Goal: Information Seeking & Learning: Learn about a topic

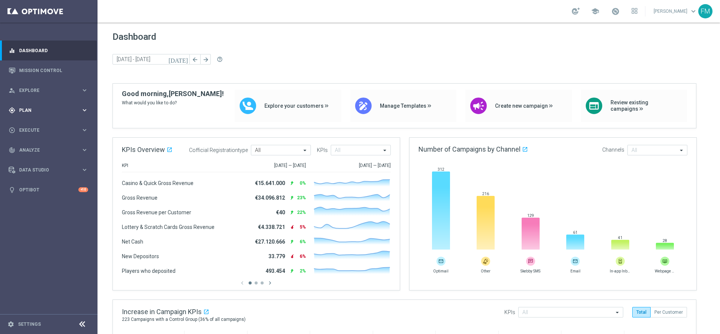
click at [69, 105] on div "gps_fixed Plan keyboard_arrow_right" at bounding box center [48, 110] width 97 height 20
click at [35, 127] on link "Target Groups" at bounding box center [48, 126] width 58 height 6
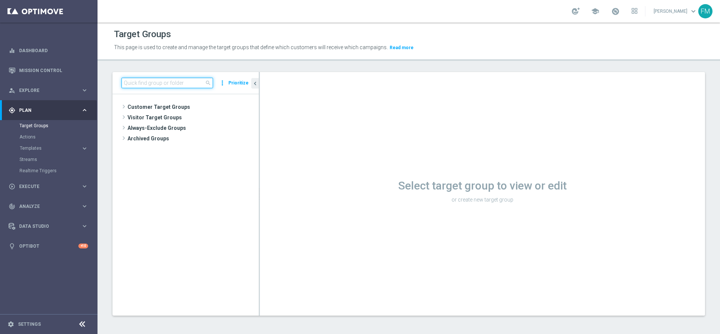
click at [165, 85] on input at bounding box center [166, 83] width 91 height 10
click at [60, 87] on div "person_search Explore" at bounding box center [45, 90] width 72 height 7
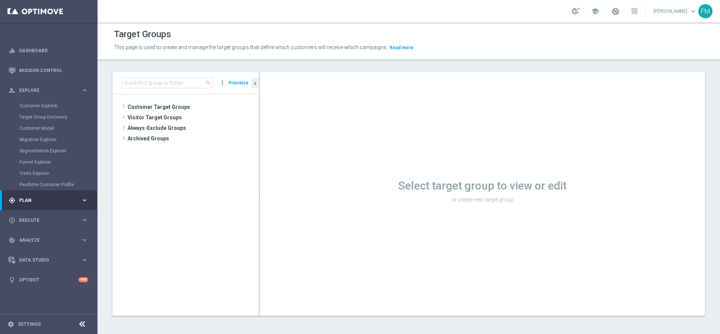
click at [37, 102] on div "Customer Explorer" at bounding box center [57, 105] width 77 height 11
click at [39, 107] on link "Customer Explorer" at bounding box center [48, 106] width 58 height 6
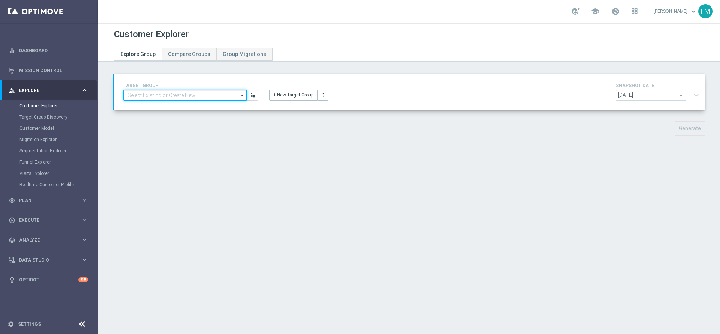
click at [194, 93] on input at bounding box center [184, 95] width 123 height 10
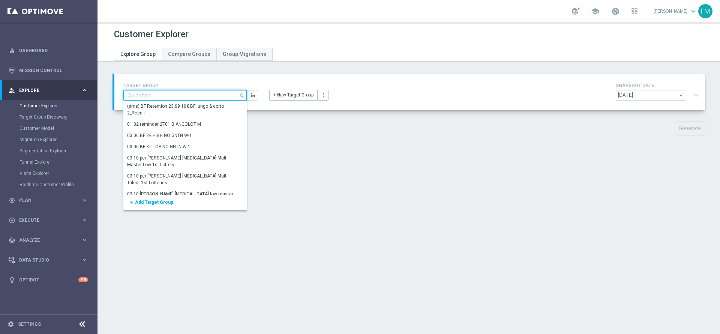
click at [194, 93] on input at bounding box center [184, 95] width 123 height 10
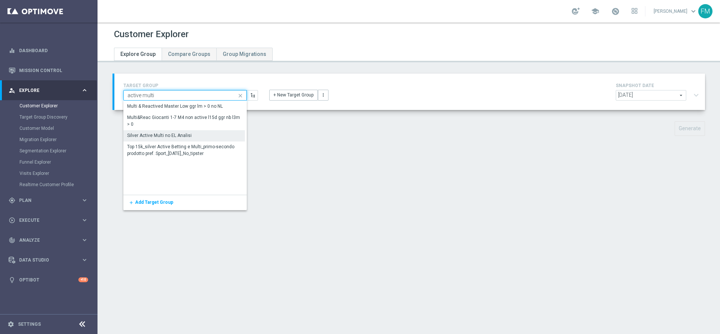
type input "active multi"
click at [190, 131] on div "Silver Active Multi no EL Analisi" at bounding box center [183, 135] width 121 height 10
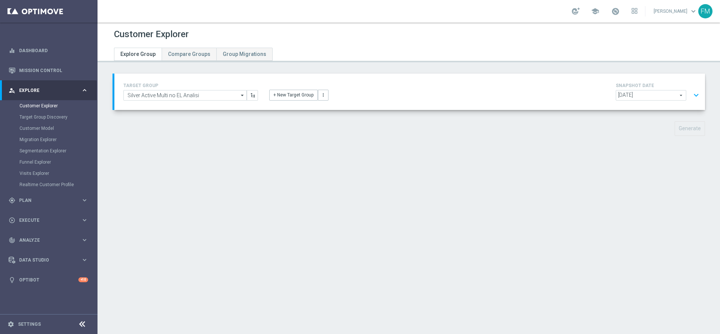
click at [631, 95] on span "[DATE]" at bounding box center [651, 95] width 70 height 10
type input "[DATE]"
click at [624, 126] on div "Generate" at bounding box center [635, 128] width 151 height 15
click at [691, 94] on button "expand_more" at bounding box center [696, 95] width 11 height 14
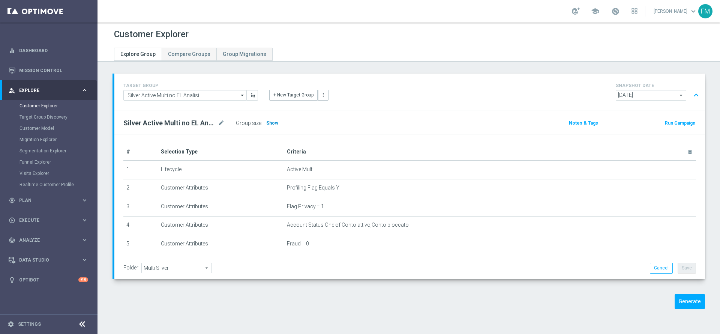
click at [267, 123] on span "Show" at bounding box center [272, 122] width 12 height 5
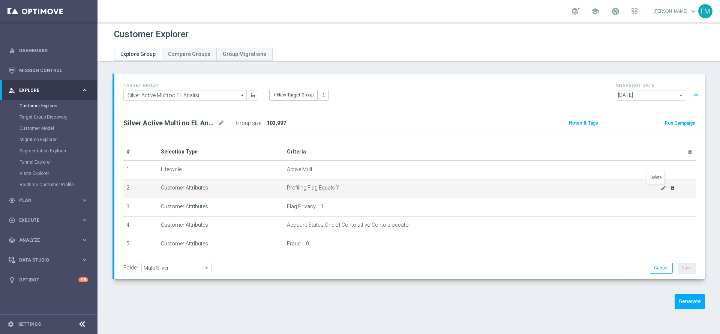
click at [669, 189] on icon "delete_forever" at bounding box center [672, 188] width 6 height 6
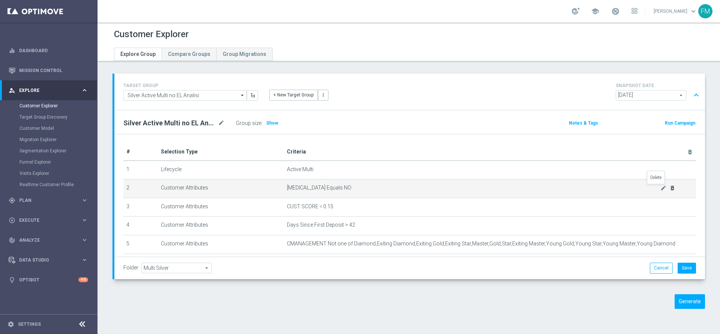
click at [669, 189] on icon "delete_forever" at bounding box center [672, 188] width 6 height 6
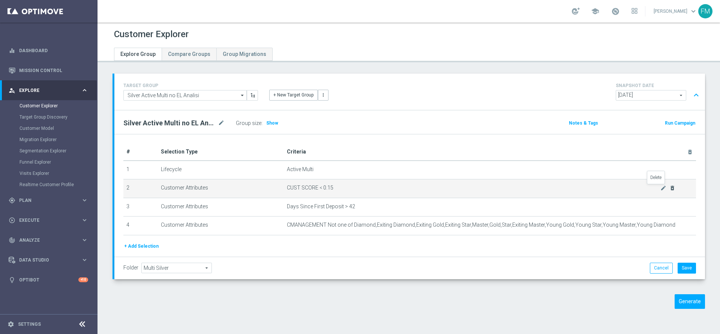
click at [669, 189] on icon "delete_forever" at bounding box center [672, 188] width 6 height 6
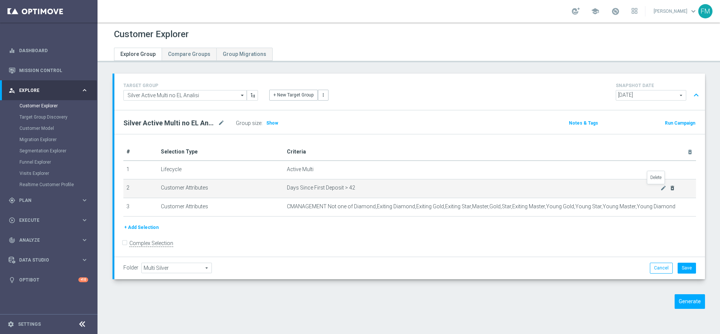
click at [669, 189] on icon "delete_forever" at bounding box center [672, 188] width 6 height 6
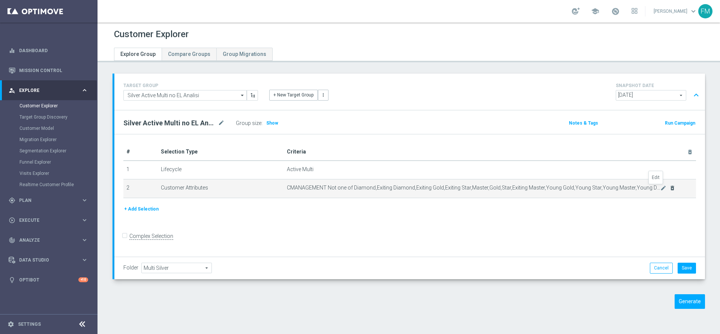
click at [660, 189] on icon "mode_edit" at bounding box center [663, 188] width 6 height 6
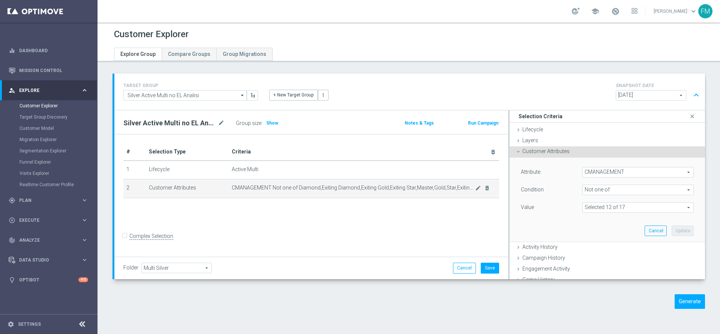
click at [489, 188] on td "CMANAGEMENT Not one of Diamond,Exiting Diamond,Exiting Gold,Exiting Star,Master…" at bounding box center [364, 188] width 270 height 19
click at [484, 186] on icon "delete_forever" at bounding box center [487, 188] width 6 height 6
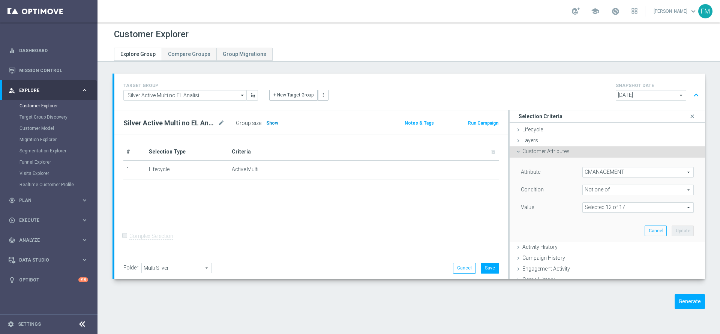
click at [274, 122] on span "Show" at bounding box center [272, 122] width 12 height 5
click at [463, 270] on button "Cancel" at bounding box center [464, 267] width 23 height 10
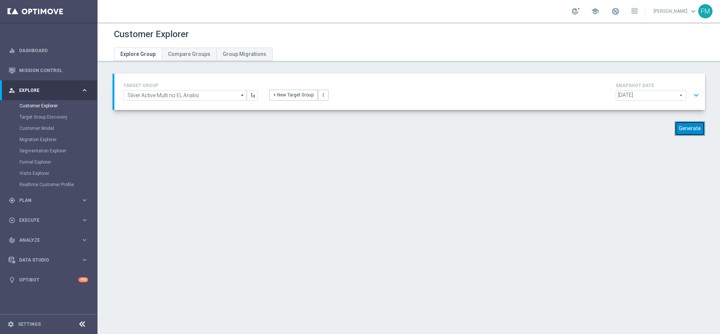
click at [682, 130] on button "Generate" at bounding box center [690, 128] width 30 height 15
type input "Select"
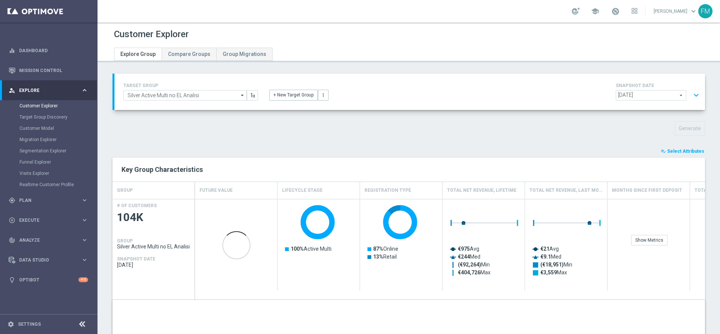
click at [671, 148] on span "Select Attributes" at bounding box center [685, 150] width 37 height 5
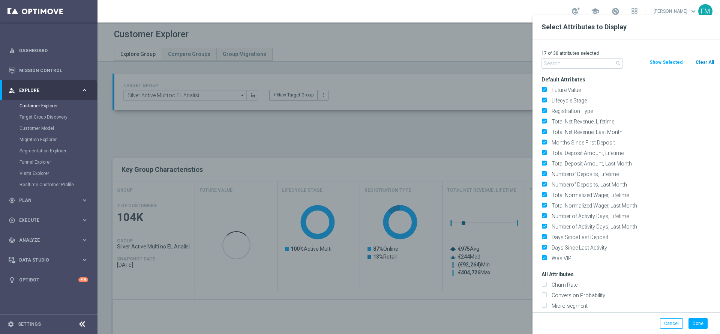
click at [714, 60] on div "Clear All" at bounding box center [704, 62] width 31 height 8
click at [705, 61] on button "Clear All" at bounding box center [705, 62] width 20 height 8
checkbox input "false"
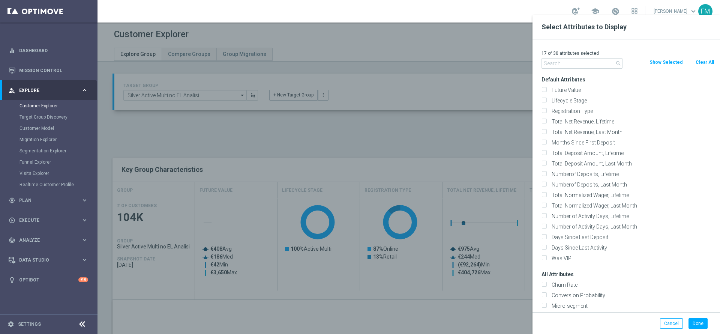
checkbox input "false"
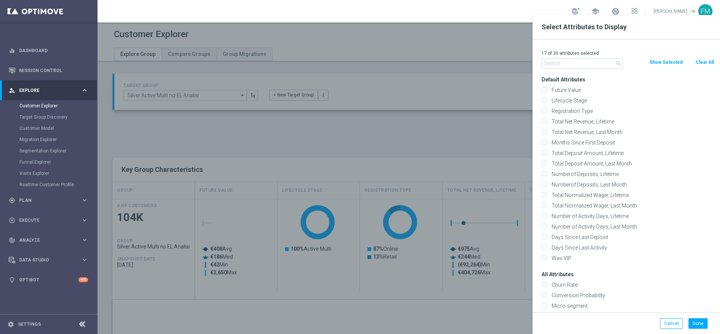
checkbox input "false"
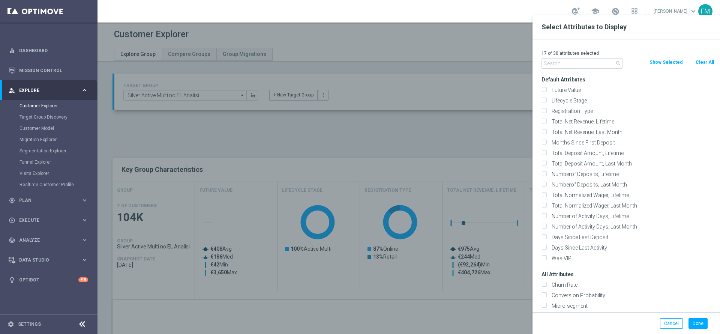
checkbox input "false"
click at [543, 99] on input "Lifecycle Stage" at bounding box center [543, 101] width 5 height 5
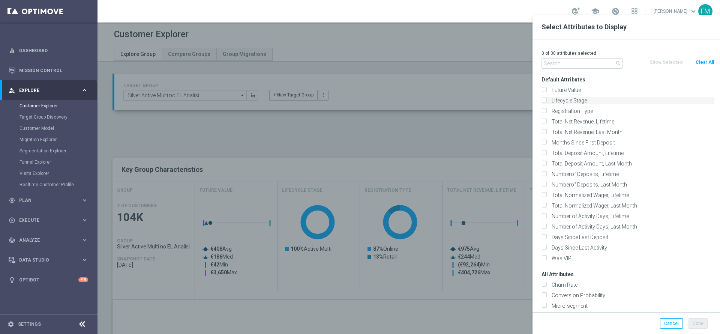
checkbox input "true"
click at [690, 319] on button "Done" at bounding box center [697, 323] width 19 height 10
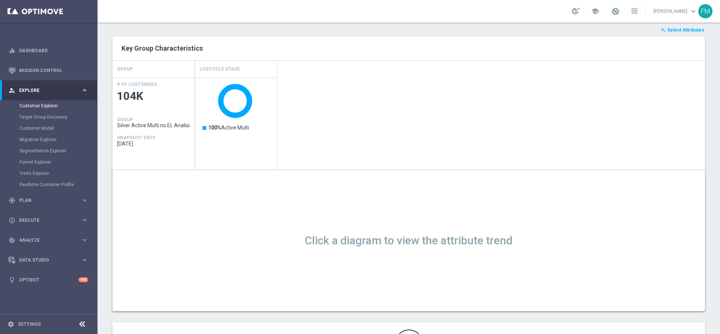
scroll to position [53, 0]
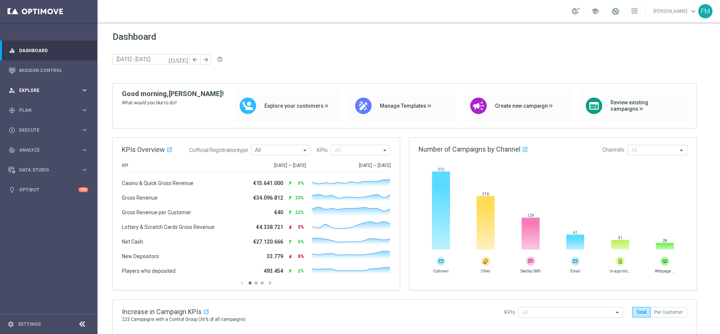
click at [42, 86] on div "person_search Explore keyboard_arrow_right" at bounding box center [48, 90] width 97 height 20
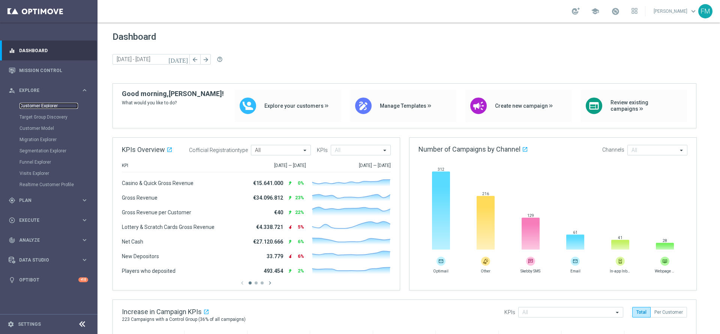
click at [30, 105] on link "Customer Explorer" at bounding box center [48, 106] width 58 height 6
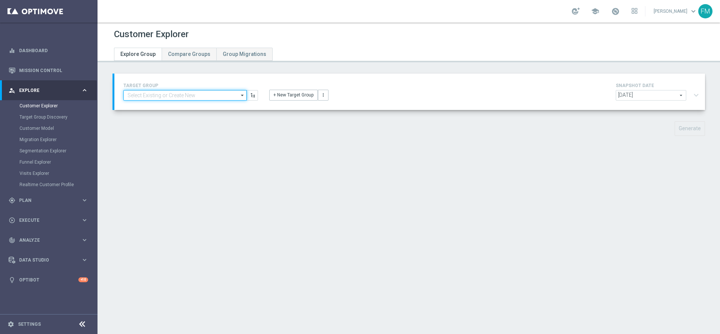
click at [194, 94] on input at bounding box center [184, 95] width 123 height 10
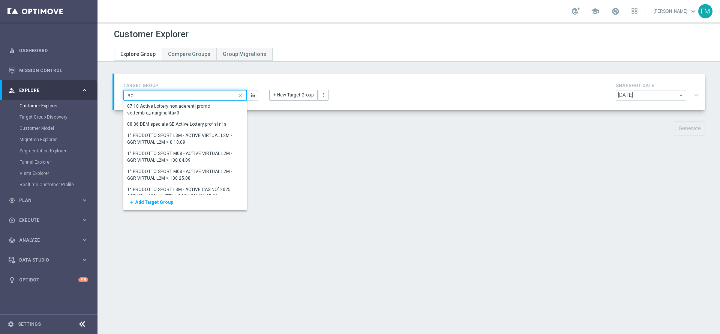
type input "a"
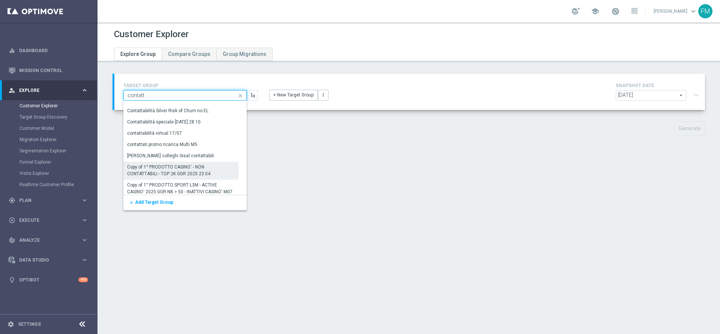
scroll to position [1237, 0]
type input "contatt"
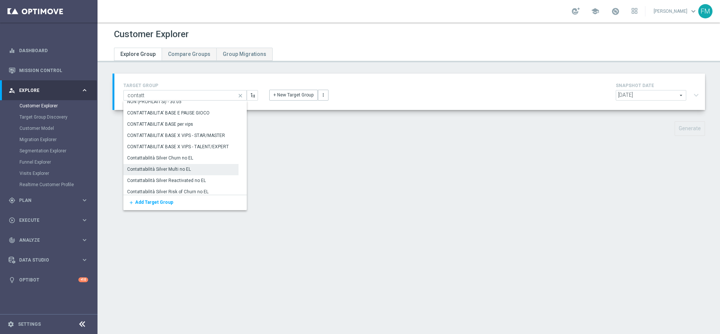
click at [207, 167] on div "Contattabilità Silver Multi no EL" at bounding box center [180, 169] width 115 height 10
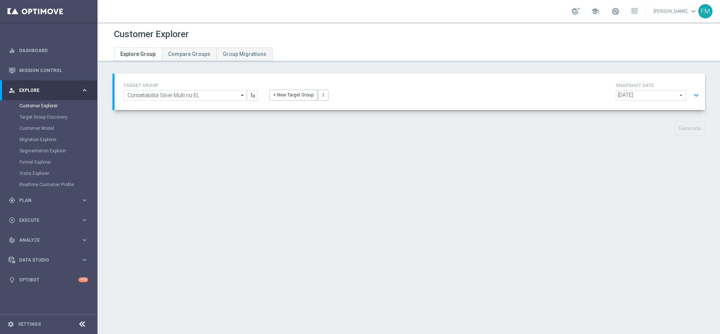
click at [633, 91] on div "[DATE] [DATE] arrow_drop_down search" at bounding box center [651, 95] width 70 height 10
click at [0, 0] on input "search" at bounding box center [0, 0] width 0 height 0
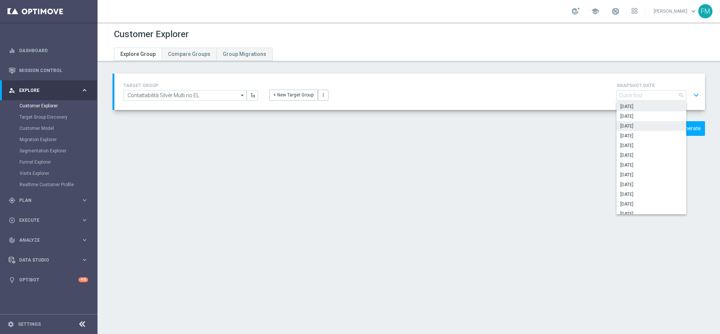
click at [642, 126] on span "[DATE]" at bounding box center [651, 126] width 62 height 6
type input "[DATE]"
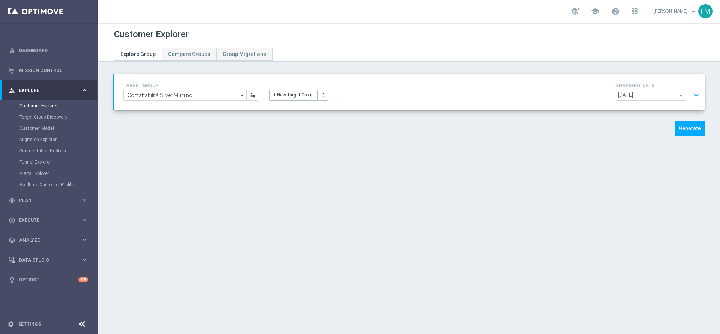
click at [691, 88] on button "expand_more" at bounding box center [696, 95] width 11 height 14
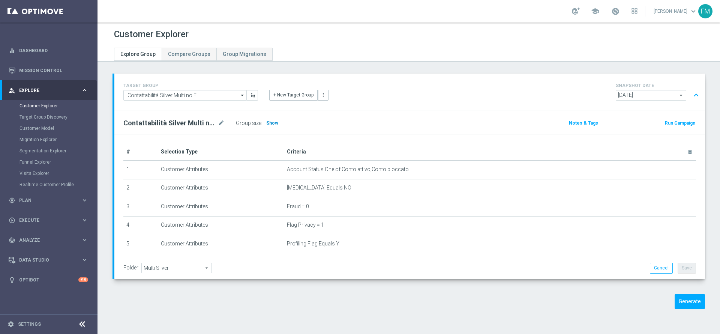
click at [274, 119] on h3 "Show" at bounding box center [271, 123] width 13 height 8
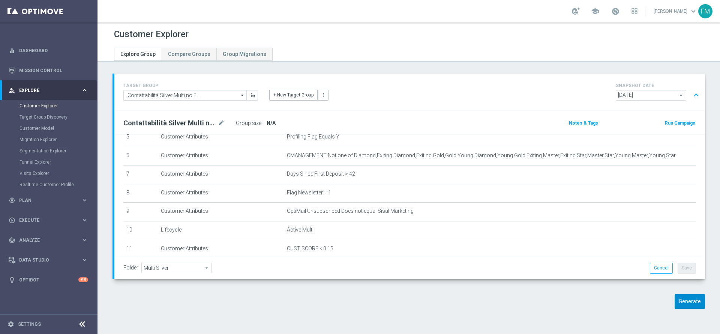
scroll to position [112, 0]
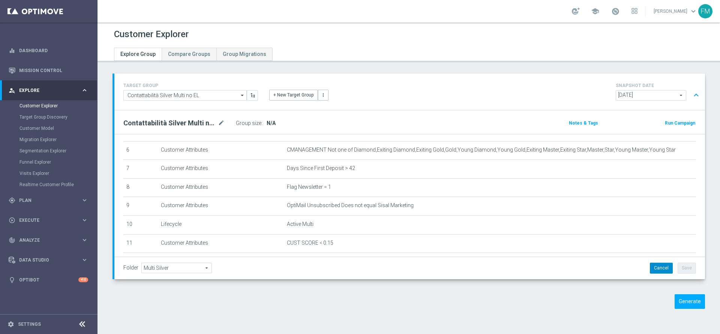
click at [656, 271] on button "Cancel" at bounding box center [661, 267] width 23 height 10
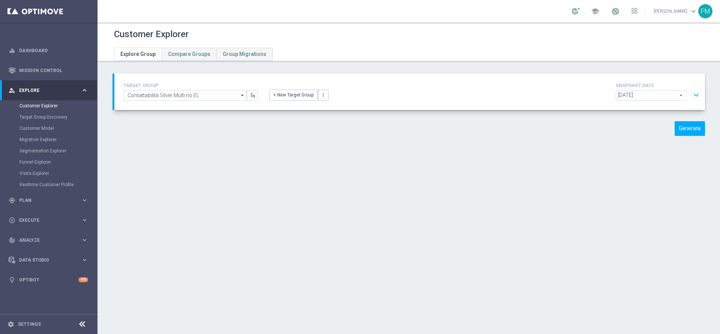
click at [691, 90] on button "expand_more" at bounding box center [696, 95] width 11 height 14
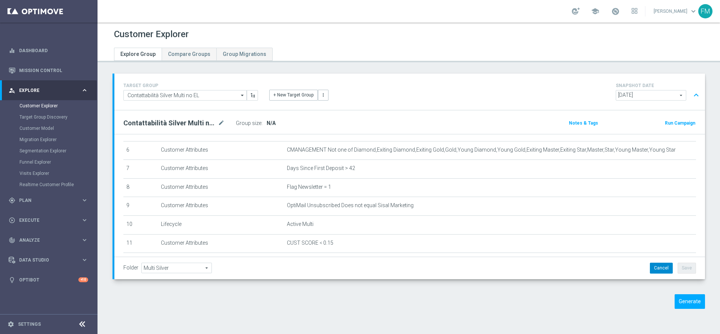
click at [653, 267] on button "Cancel" at bounding box center [661, 267] width 23 height 10
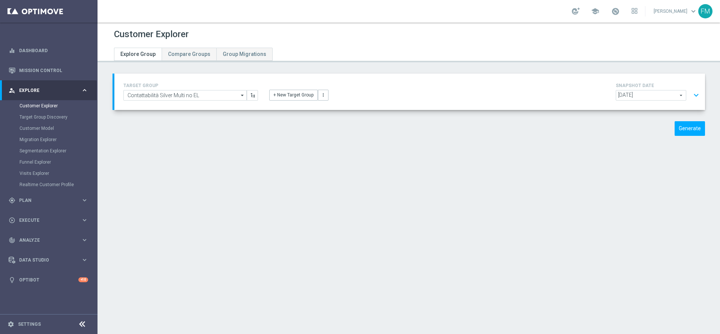
click at [694, 103] on div "TARGET GROUP Contattabilità Silver Multi no EL Contattabilità Silver Multi no E…" at bounding box center [409, 91] width 591 height 36
click at [691, 95] on button "expand_more" at bounding box center [696, 95] width 11 height 14
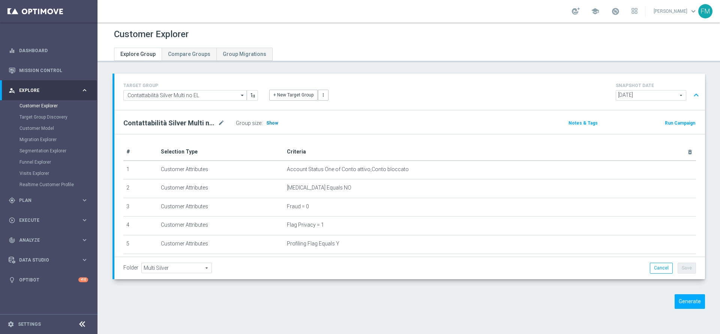
click at [267, 123] on span "Show" at bounding box center [272, 122] width 12 height 5
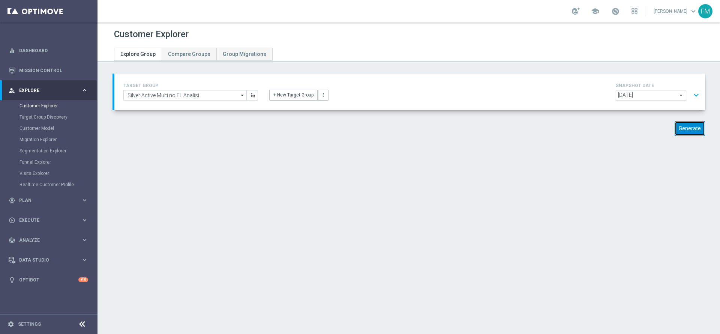
click at [682, 123] on button "Generate" at bounding box center [690, 128] width 30 height 15
type input "Select"
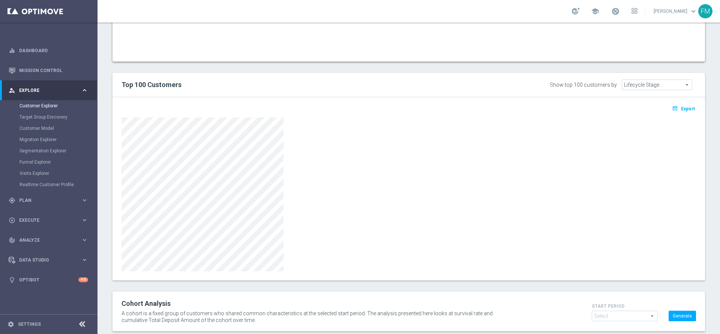
scroll to position [387, 0]
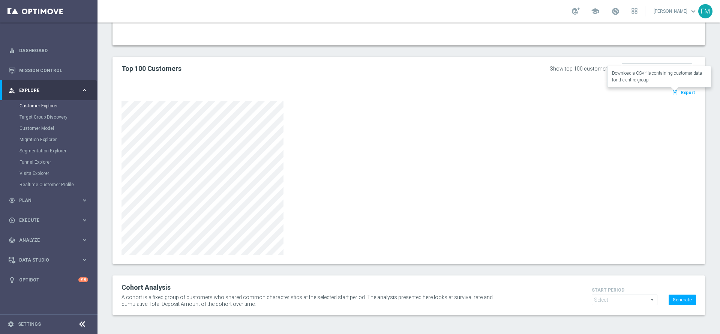
click at [672, 91] on icon "open_in_browser" at bounding box center [676, 92] width 8 height 6
